Goal: Task Accomplishment & Management: Manage account settings

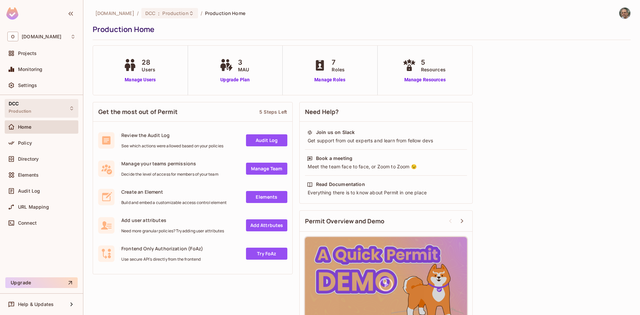
click at [51, 107] on div "DCC Production" at bounding box center [42, 108] width 74 height 18
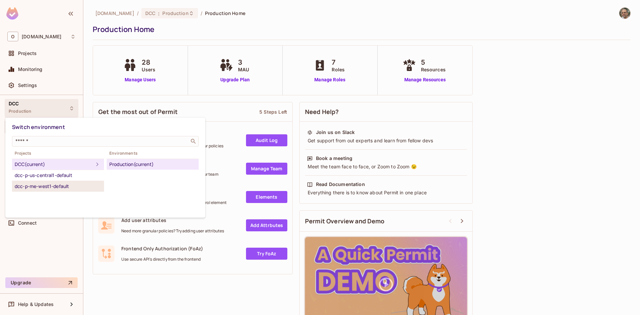
click at [46, 185] on div "dcc-p-me-west1-default" at bounding box center [58, 186] width 87 height 8
click at [125, 166] on div "Production" at bounding box center [152, 164] width 87 height 8
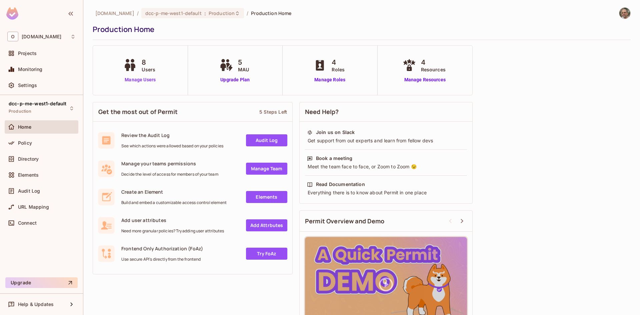
click at [152, 79] on link "Manage Users" at bounding box center [140, 79] width 37 height 7
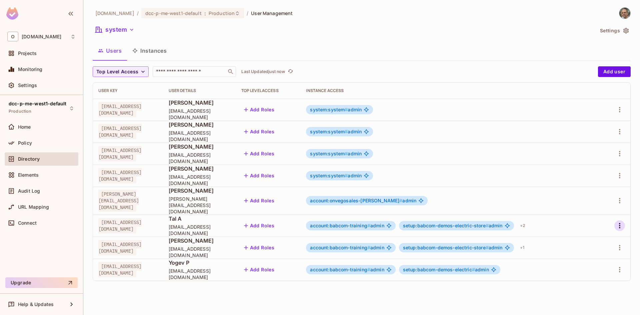
click at [621, 222] on icon "button" at bounding box center [620, 226] width 8 height 8
click at [593, 235] on li "Edit" at bounding box center [590, 235] width 59 height 15
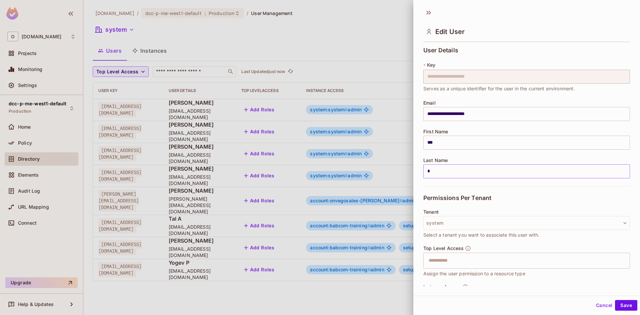
click at [472, 175] on input "*" at bounding box center [526, 171] width 207 height 14
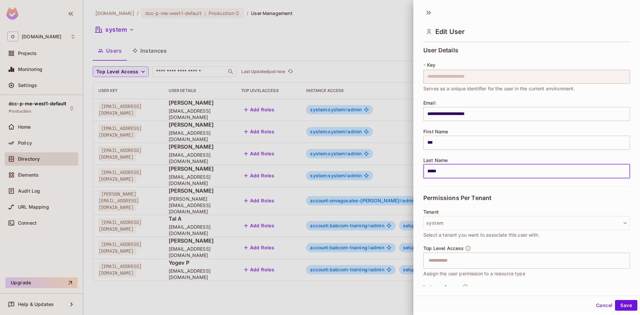
type input "******"
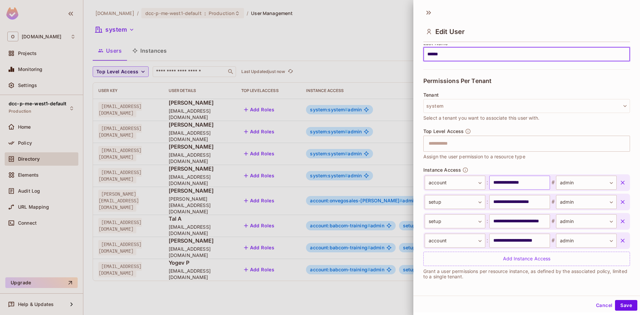
scroll to position [1, 0]
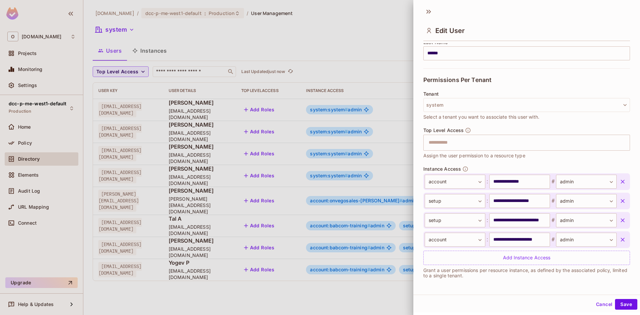
click at [619, 223] on icon "button" at bounding box center [622, 220] width 7 height 7
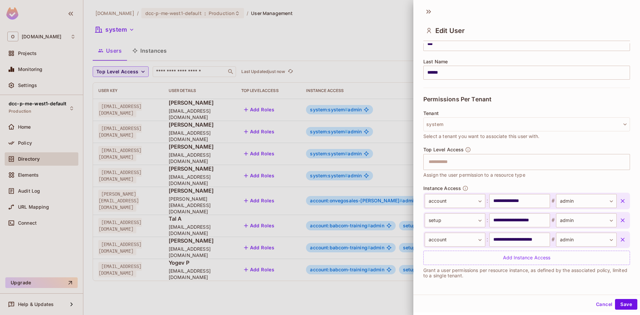
click at [619, 222] on icon "button" at bounding box center [622, 220] width 7 height 7
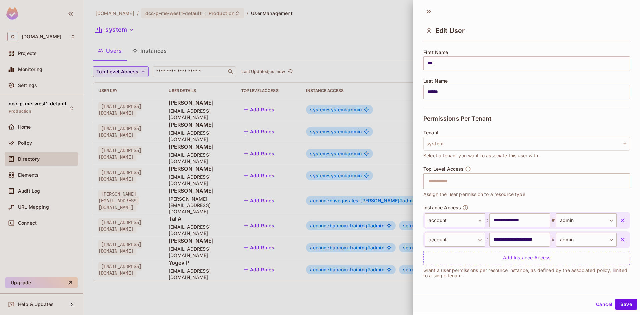
scroll to position [78, 0]
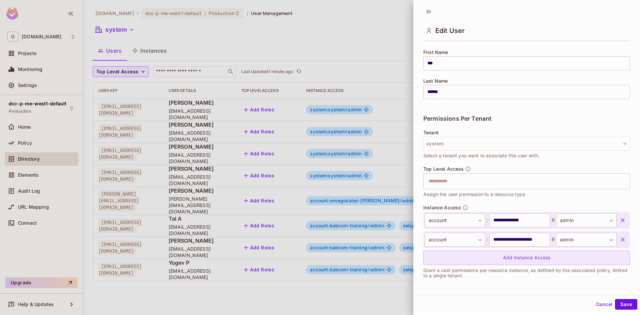
click at [517, 258] on div "Add Instance Access" at bounding box center [526, 258] width 207 height 14
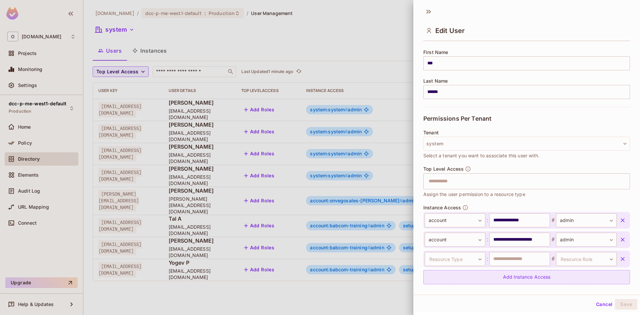
scroll to position [98, 0]
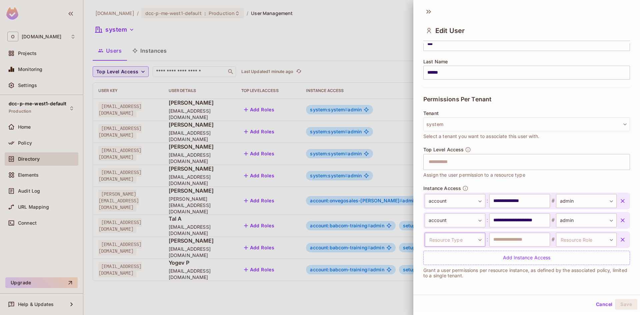
click at [453, 237] on body "O [DOMAIN_NAME] Projects Monitoring Settings dcc-p-me-west1-default Production …" at bounding box center [320, 157] width 640 height 315
click at [440, 267] on li "account" at bounding box center [450, 265] width 61 height 12
click at [514, 238] on input "text" at bounding box center [519, 240] width 61 height 14
click at [517, 201] on input "**********" at bounding box center [519, 201] width 61 height 14
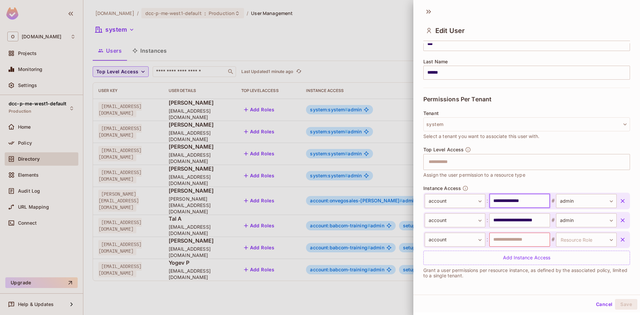
click at [517, 201] on input "**********" at bounding box center [519, 201] width 61 height 14
click at [505, 239] on input "text" at bounding box center [519, 240] width 61 height 14
paste input "**********"
click at [520, 240] on input "**********" at bounding box center [519, 240] width 61 height 14
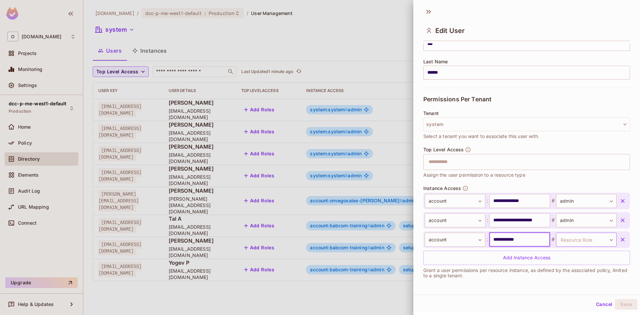
type input "**********"
click at [570, 244] on body "O [DOMAIN_NAME] Projects Monitoring Settings dcc-p-me-west1-default Production …" at bounding box center [320, 157] width 640 height 315
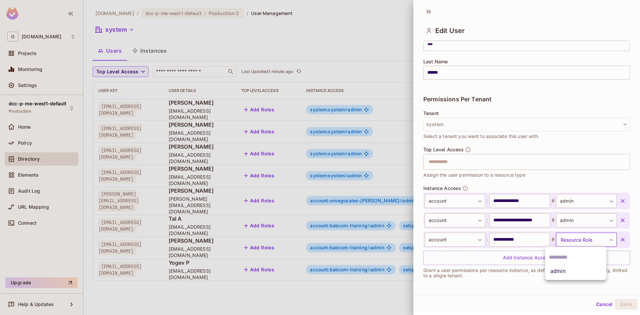
click at [574, 273] on li "admin" at bounding box center [575, 271] width 61 height 12
click at [622, 304] on button "Save" at bounding box center [626, 304] width 22 height 11
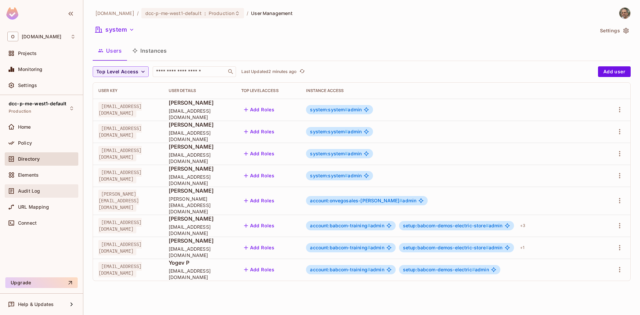
click at [39, 189] on span "Audit Log" at bounding box center [29, 190] width 22 height 5
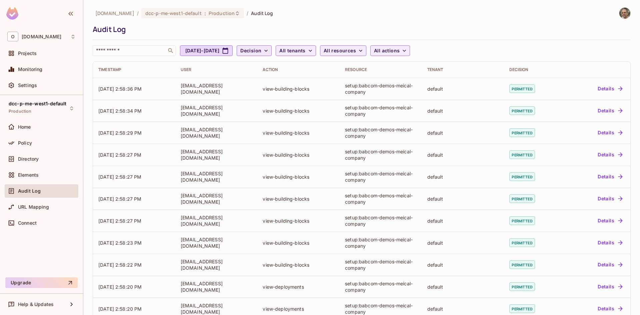
click at [272, 52] on button "Decision" at bounding box center [254, 50] width 35 height 11
click at [333, 52] on div at bounding box center [320, 157] width 640 height 315
click at [305, 53] on span "All tenants" at bounding box center [292, 51] width 26 height 8
click at [379, 37] on div at bounding box center [320, 157] width 640 height 315
click at [356, 50] on span "All resources" at bounding box center [340, 51] width 32 height 8
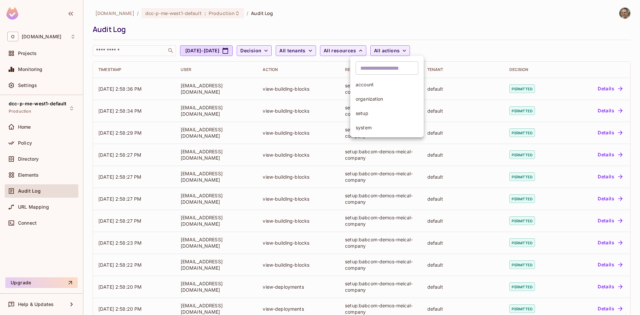
click at [430, 53] on div at bounding box center [320, 157] width 640 height 315
click at [408, 53] on icon "button" at bounding box center [404, 50] width 7 height 7
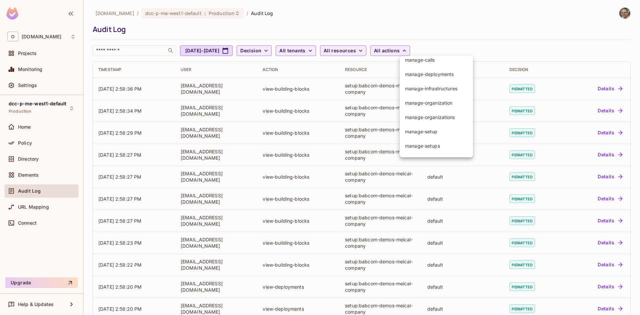
scroll to position [76, 0]
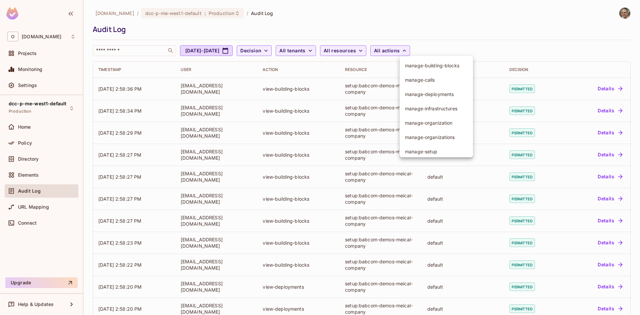
click at [400, 27] on div at bounding box center [320, 157] width 640 height 315
